Goal: Check status: Check status

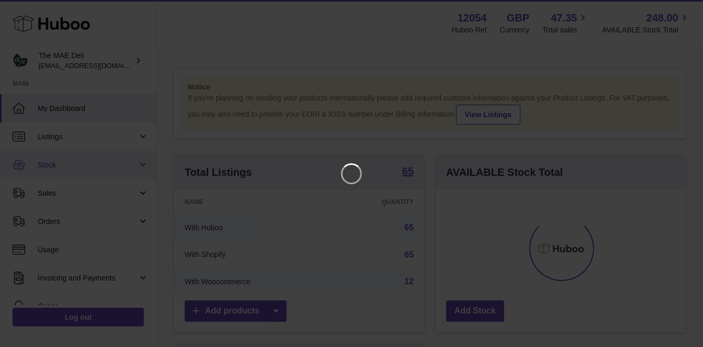
scroll to position [163, 255]
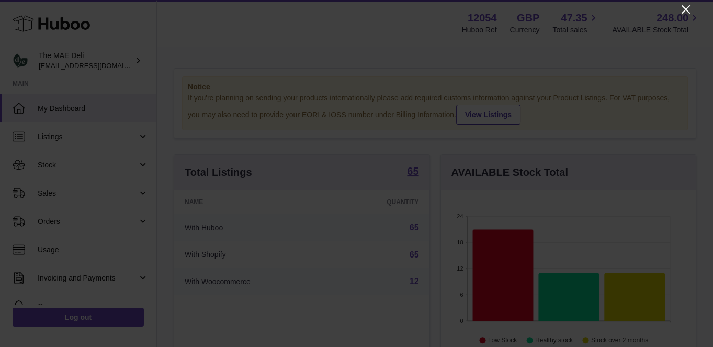
click at [680, 12] on icon "Close" at bounding box center [685, 9] width 13 height 13
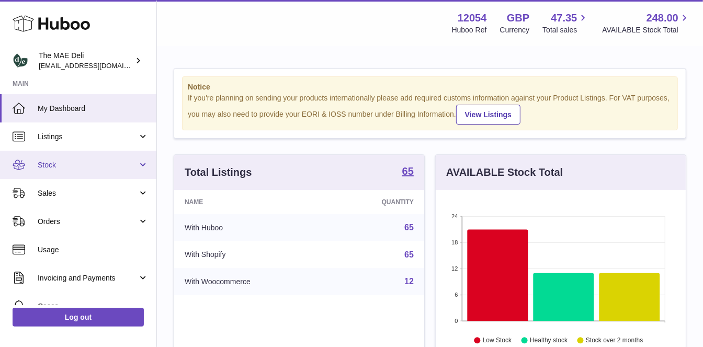
click at [74, 161] on span "Stock" at bounding box center [88, 165] width 100 height 10
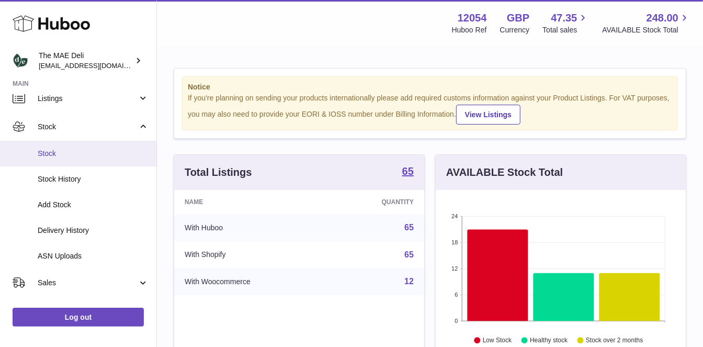
scroll to position [38, 0]
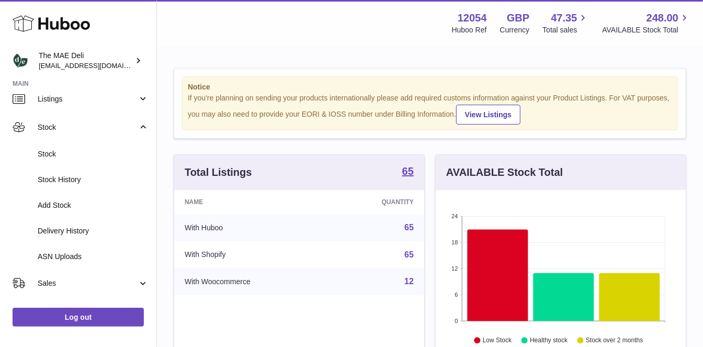
click at [337, 336] on div "Name Quantity With Huboo 65 With Shopify 65 With Woocommerce 12" at bounding box center [299, 268] width 250 height 157
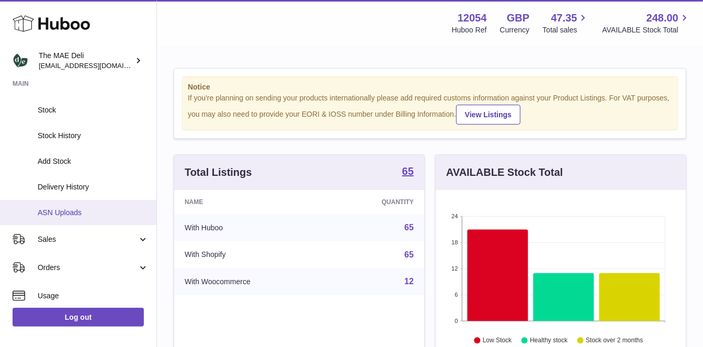
scroll to position [82, 0]
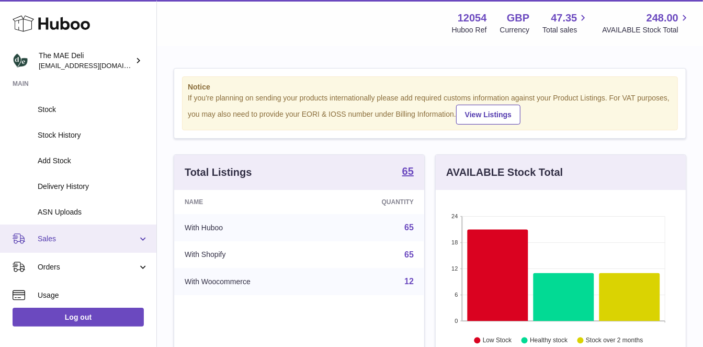
click at [76, 248] on link "Sales" at bounding box center [78, 238] width 156 height 28
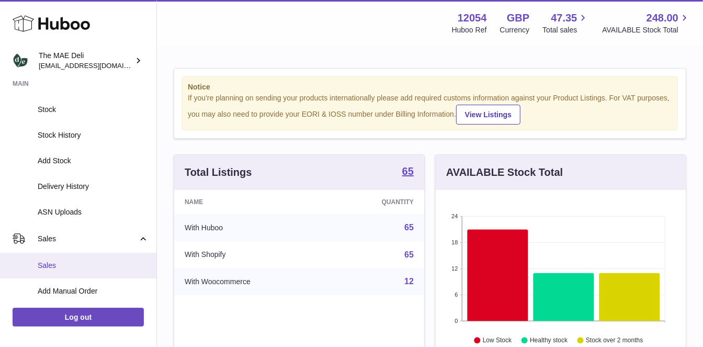
click at [63, 257] on link "Sales" at bounding box center [78, 266] width 156 height 26
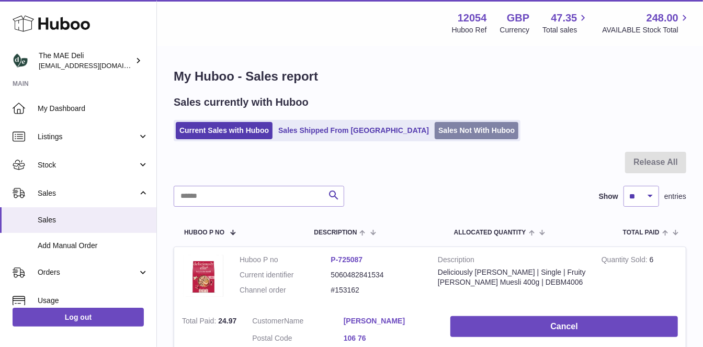
click at [435, 134] on link "Sales Not With Huboo" at bounding box center [477, 130] width 84 height 17
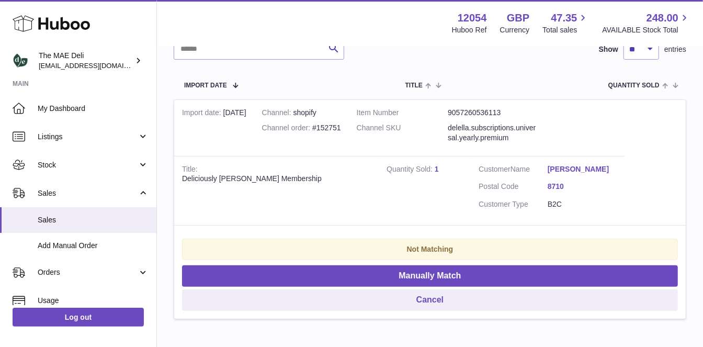
scroll to position [172, 0]
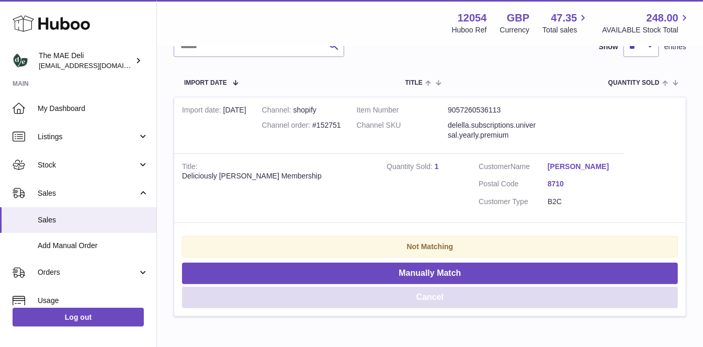
click at [438, 298] on button "Cancel" at bounding box center [430, 297] width 496 height 21
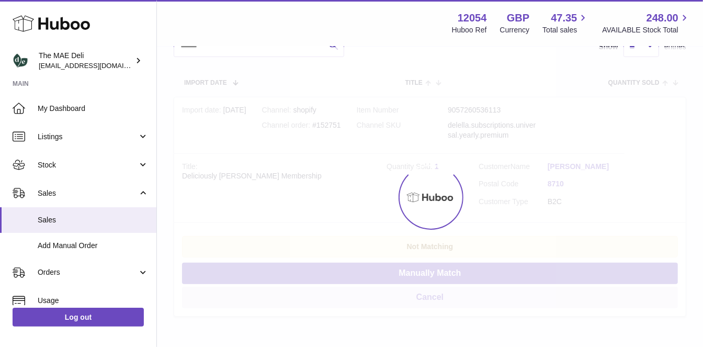
scroll to position [4, 0]
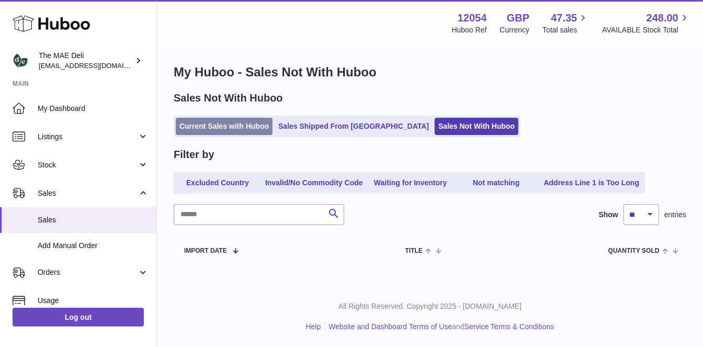
click at [230, 124] on link "Current Sales with Huboo" at bounding box center [224, 126] width 97 height 17
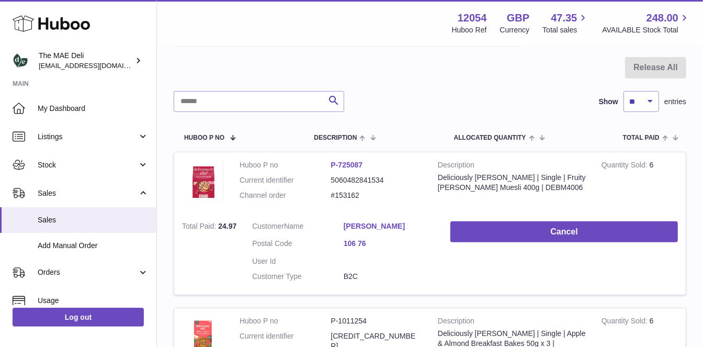
scroll to position [124, 0]
